Goal: Navigation & Orientation: Understand site structure

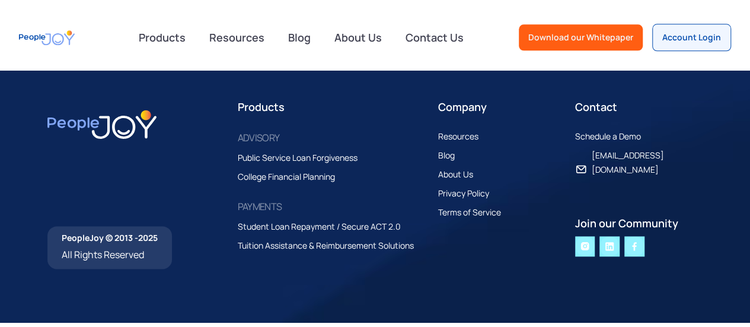
scroll to position [2903, 0]
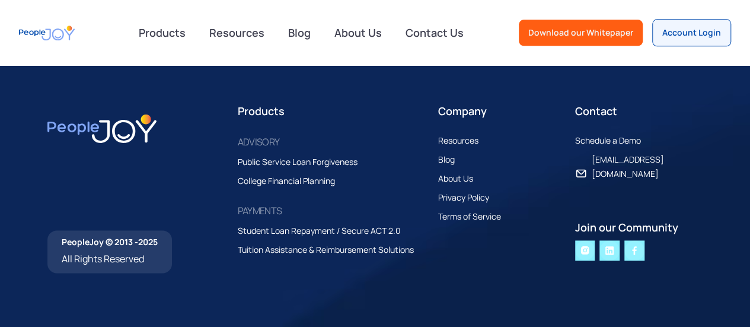
click at [645, 240] on img at bounding box center [635, 250] width 20 height 20
click at [585, 240] on img at bounding box center [585, 250] width 20 height 20
click at [455, 152] on div "Blog" at bounding box center [446, 159] width 17 height 14
click at [465, 171] on div "About Us" at bounding box center [455, 178] width 35 height 14
click at [466, 190] on div "Privacy Policy" at bounding box center [463, 197] width 51 height 14
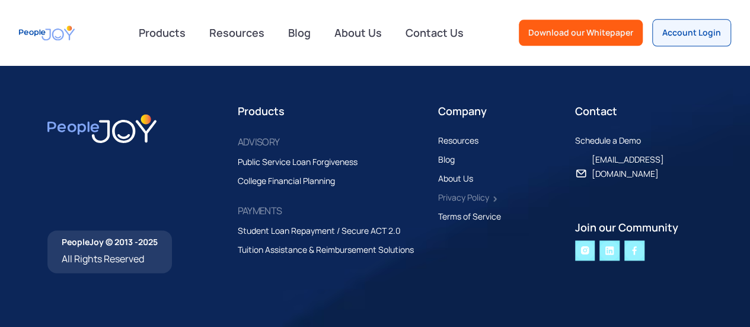
click at [465, 190] on div "Privacy Policy" at bounding box center [463, 197] width 51 height 14
